Goal: Task Accomplishment & Management: Use online tool/utility

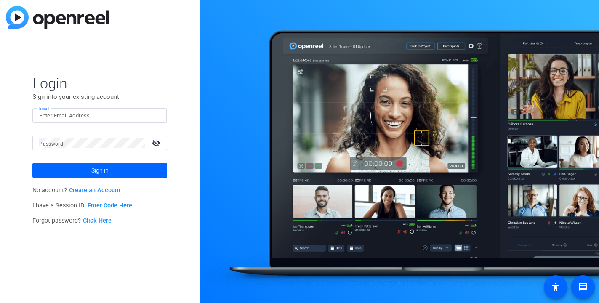
click at [81, 115] on input "Email" at bounding box center [99, 116] width 121 height 10
type input "[EMAIL_ADDRESS][DOMAIN_NAME]"
click at [100, 150] on div at bounding box center [92, 143] width 106 height 15
click at [32, 163] on button "Sign in" at bounding box center [99, 170] width 135 height 15
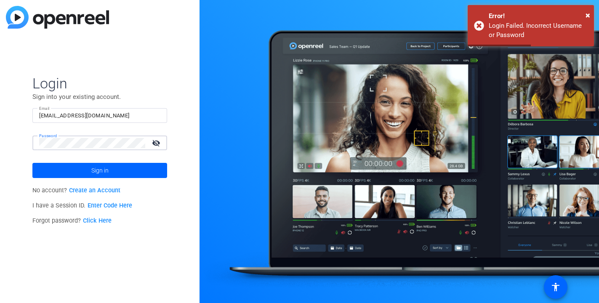
click at [0, 122] on div "Login Sign into your existing account. Email jcho@openreel.com Password visibil…" at bounding box center [99, 151] width 199 height 303
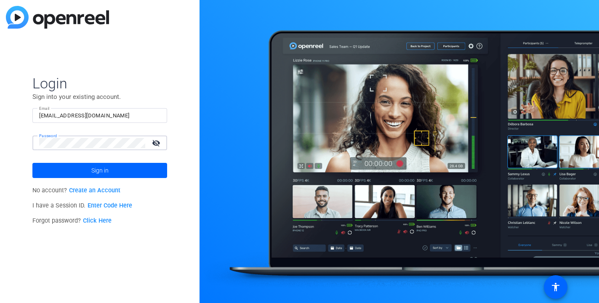
click at [0, 151] on div "Login Sign into your existing account. Email jcho@openreel.com Password visibil…" at bounding box center [99, 151] width 199 height 303
click at [32, 163] on button "Sign in" at bounding box center [99, 170] width 135 height 15
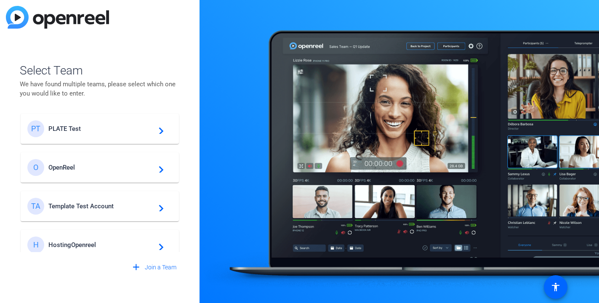
click at [120, 120] on div "PT PLATE Test navigate_next" at bounding box center [99, 128] width 145 height 17
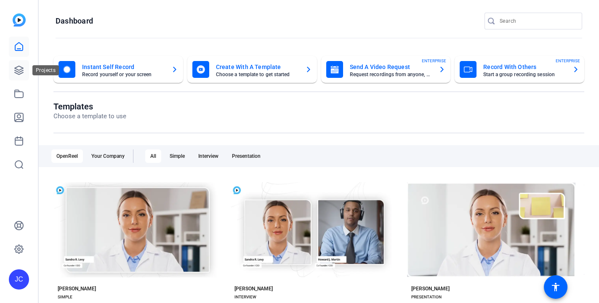
click at [18, 74] on icon at bounding box center [19, 70] width 8 height 8
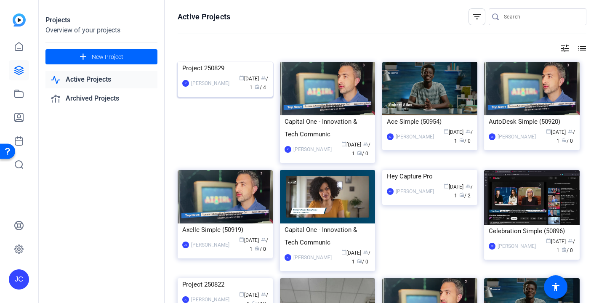
click at [253, 62] on img at bounding box center [225, 62] width 95 height 0
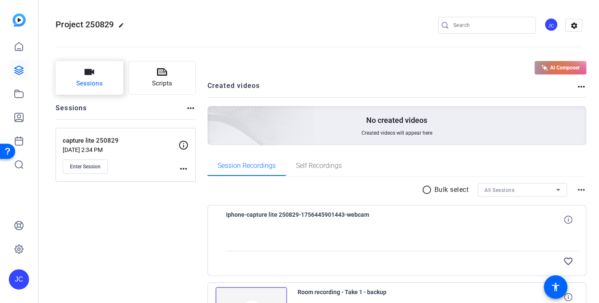
click at [84, 74] on icon "button" at bounding box center [89, 72] width 10 height 10
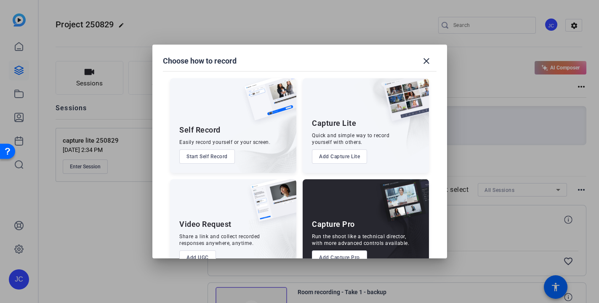
click at [349, 256] on button "Add Capture Pro" at bounding box center [339, 257] width 55 height 14
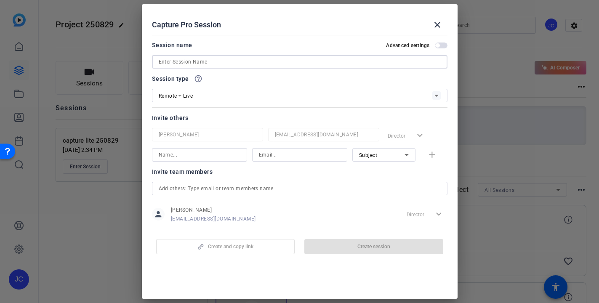
click at [195, 65] on input at bounding box center [300, 62] width 282 height 10
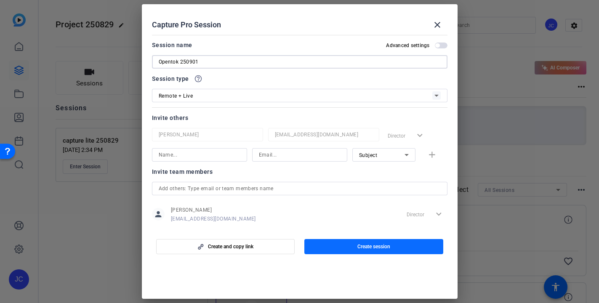
type input "Opentok 250901"
click at [320, 247] on span "button" at bounding box center [373, 247] width 139 height 20
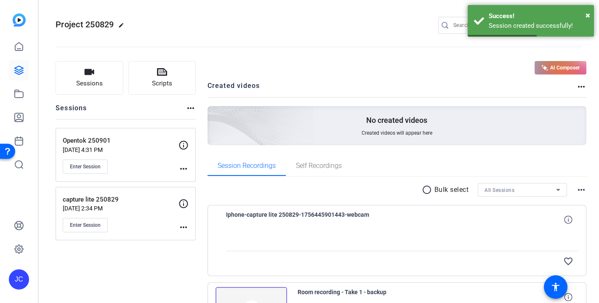
click at [183, 170] on mat-icon "more_horiz" at bounding box center [183, 169] width 10 height 10
click at [86, 167] on div at bounding box center [299, 151] width 599 height 303
click at [86, 167] on span "Enter Session" at bounding box center [85, 166] width 31 height 7
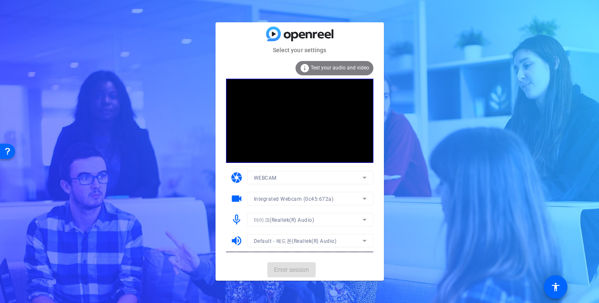
click at [294, 272] on mat-card-actions "Enter session" at bounding box center [299, 270] width 168 height 22
click at [294, 272] on span "Enter session" at bounding box center [291, 270] width 35 height 9
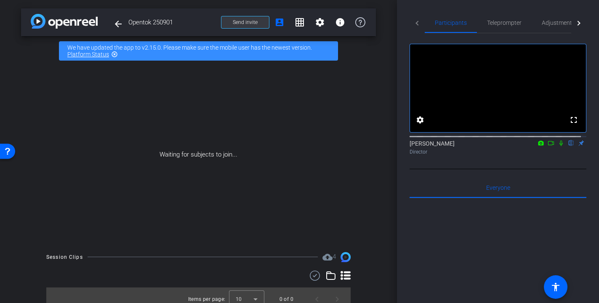
click at [255, 18] on span at bounding box center [245, 22] width 48 height 20
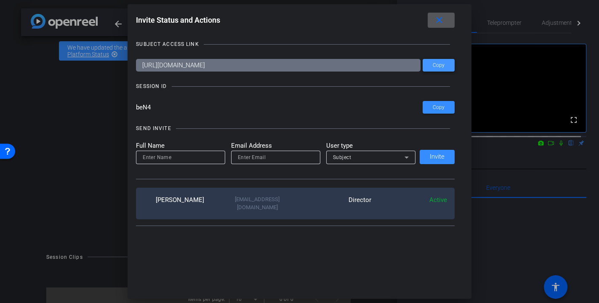
click at [448, 65] on span at bounding box center [439, 65] width 32 height 20
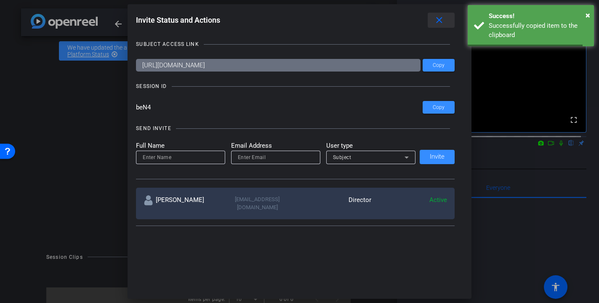
click at [443, 23] on mat-icon "close" at bounding box center [439, 20] width 11 height 11
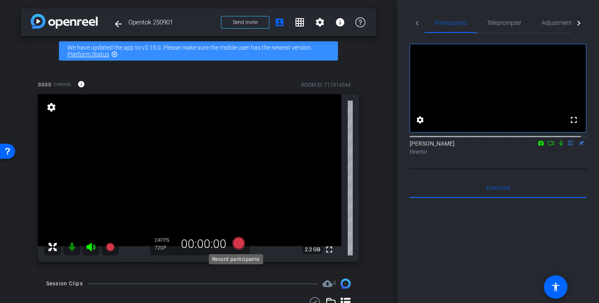
click at [237, 240] on icon at bounding box center [238, 243] width 13 height 13
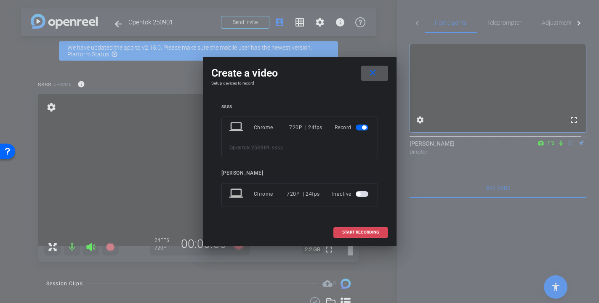
click at [347, 233] on span "START RECORDING" at bounding box center [360, 232] width 37 height 4
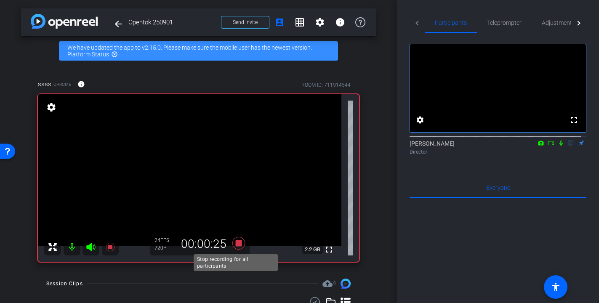
click at [234, 246] on icon at bounding box center [238, 243] width 13 height 13
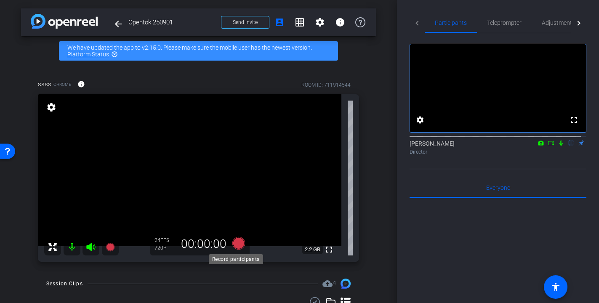
click at [238, 241] on icon at bounding box center [238, 243] width 13 height 13
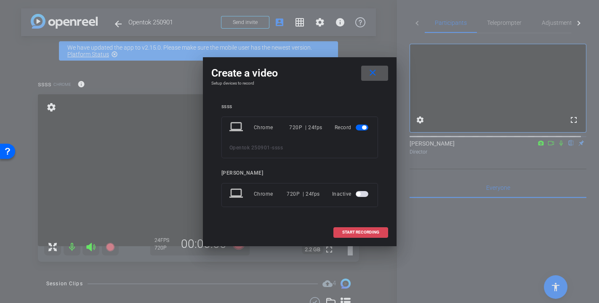
click at [364, 231] on span "START RECORDING" at bounding box center [360, 232] width 37 height 4
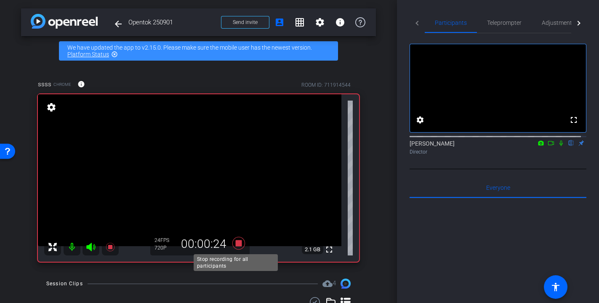
click at [231, 243] on icon at bounding box center [239, 243] width 20 height 15
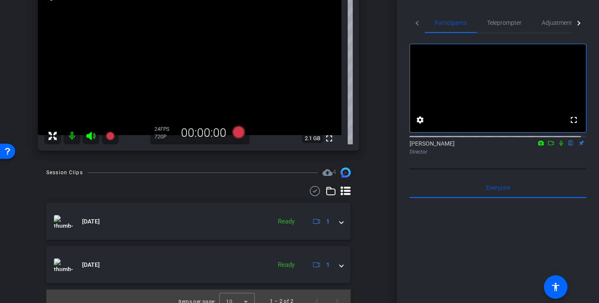
scroll to position [121, 0]
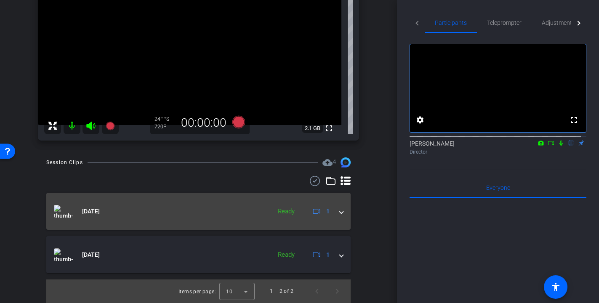
click at [250, 210] on mat-panel-title "[DATE]" at bounding box center [160, 211] width 213 height 13
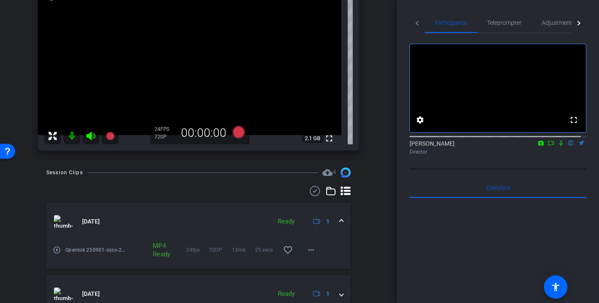
scroll to position [150, 0]
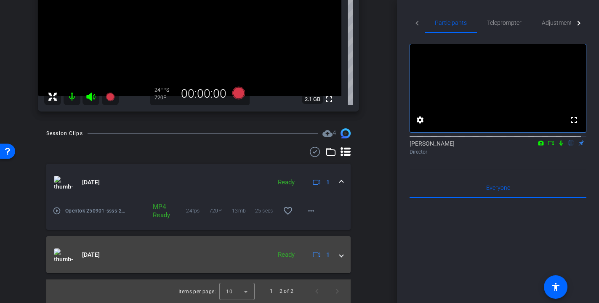
click at [100, 258] on span "[DATE]" at bounding box center [91, 254] width 18 height 9
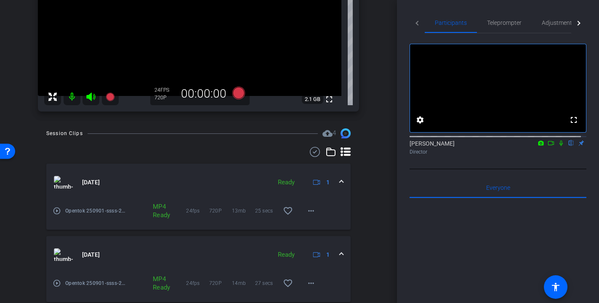
click at [57, 210] on mat-icon "play_circle_outline" at bounding box center [57, 211] width 8 height 8
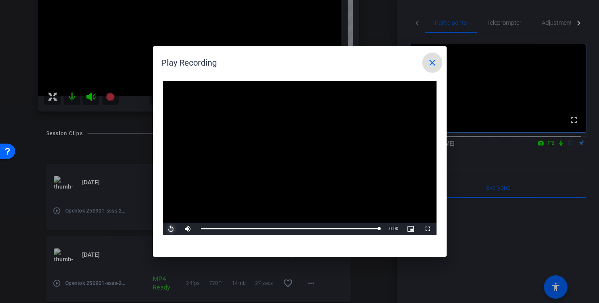
click at [169, 229] on span "Video Player" at bounding box center [171, 229] width 17 height 0
click at [170, 229] on span "Video Player" at bounding box center [171, 229] width 17 height 0
click at [431, 61] on mat-icon "close" at bounding box center [432, 63] width 10 height 10
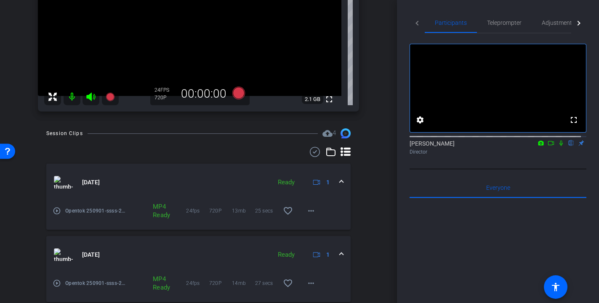
click at [55, 210] on mat-icon "play_circle_outline" at bounding box center [57, 211] width 8 height 8
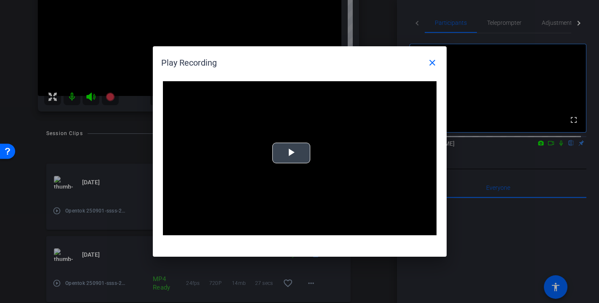
click at [291, 153] on span "Video Player" at bounding box center [291, 153] width 0 height 0
click at [433, 61] on mat-icon "close" at bounding box center [432, 63] width 10 height 10
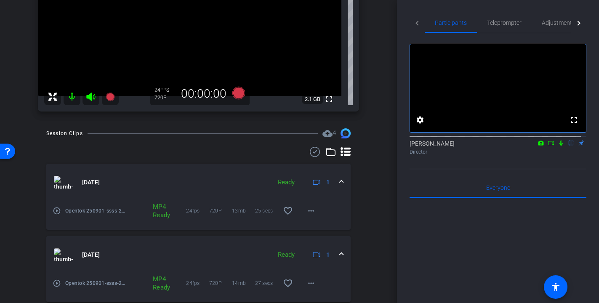
click at [56, 280] on mat-icon "play_circle_outline" at bounding box center [57, 283] width 8 height 8
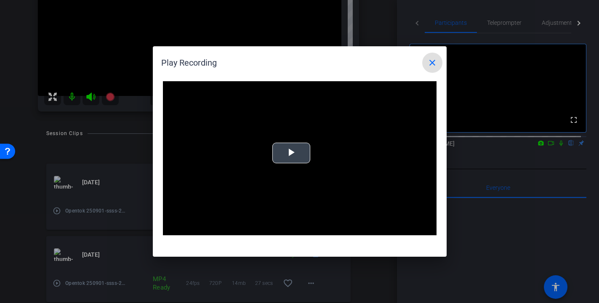
click at [288, 163] on button "Play Video" at bounding box center [291, 153] width 38 height 21
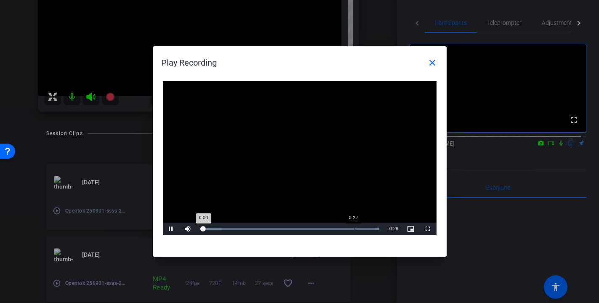
click at [353, 229] on div "Loaded : 100.00%" at bounding box center [290, 229] width 179 height 2
click at [172, 229] on span "Video Player" at bounding box center [171, 229] width 17 height 0
click at [431, 60] on mat-icon "close" at bounding box center [432, 63] width 10 height 10
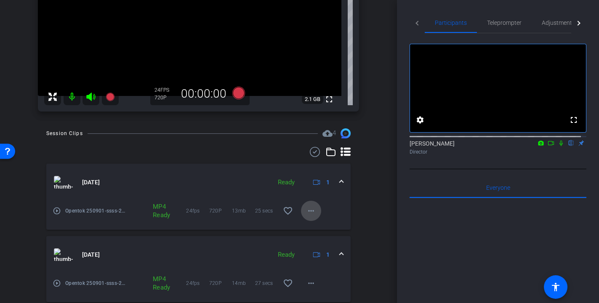
click at [306, 213] on mat-icon "more_horiz" at bounding box center [311, 211] width 10 height 10
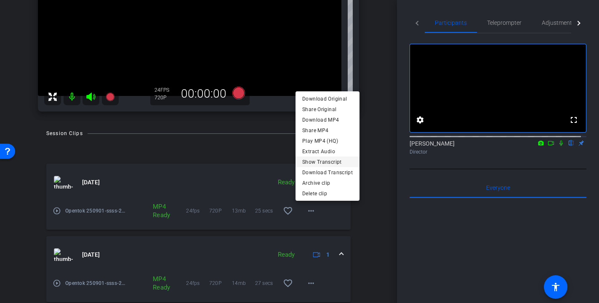
click at [338, 163] on span "Show Transcript" at bounding box center [327, 162] width 51 height 10
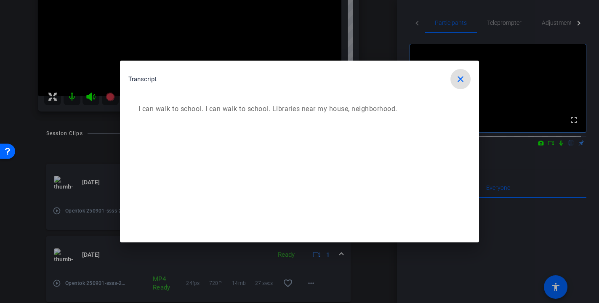
click at [455, 82] on span "button" at bounding box center [460, 79] width 20 height 20
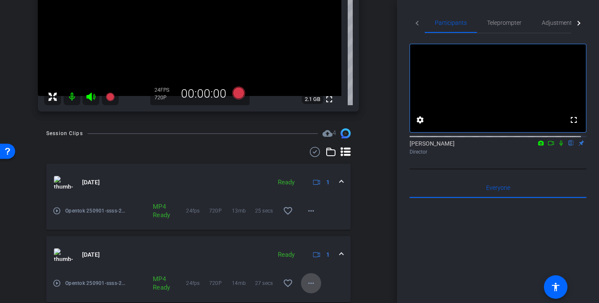
click at [306, 282] on mat-icon "more_horiz" at bounding box center [311, 283] width 10 height 10
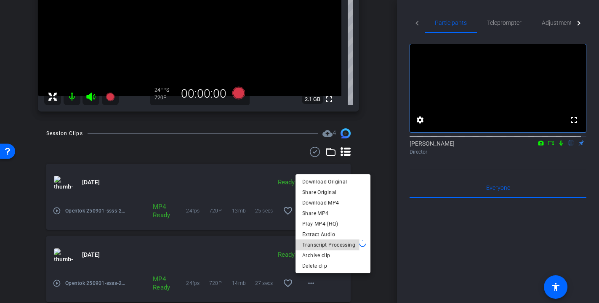
click at [343, 246] on span "Transcript Processing" at bounding box center [329, 245] width 54 height 10
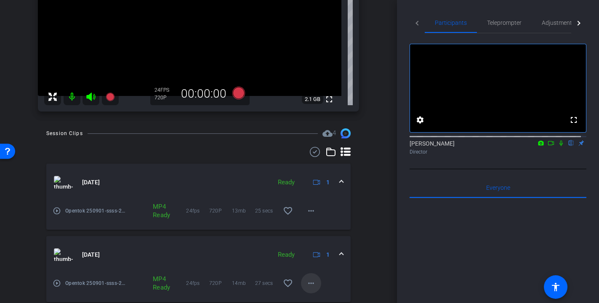
click at [306, 286] on mat-icon "more_horiz" at bounding box center [311, 283] width 10 height 10
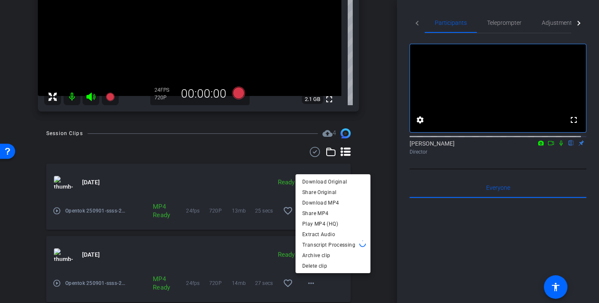
click at [362, 284] on div at bounding box center [299, 151] width 599 height 303
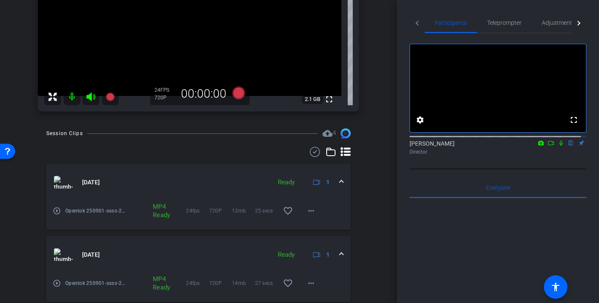
click at [367, 176] on div "Session Clips cloud_upload 4 [DATE] Ready 1 play_circle_outline Opentok 250901-…" at bounding box center [198, 230] width 355 height 204
